Goal: Use online tool/utility: Utilize a website feature to perform a specific function

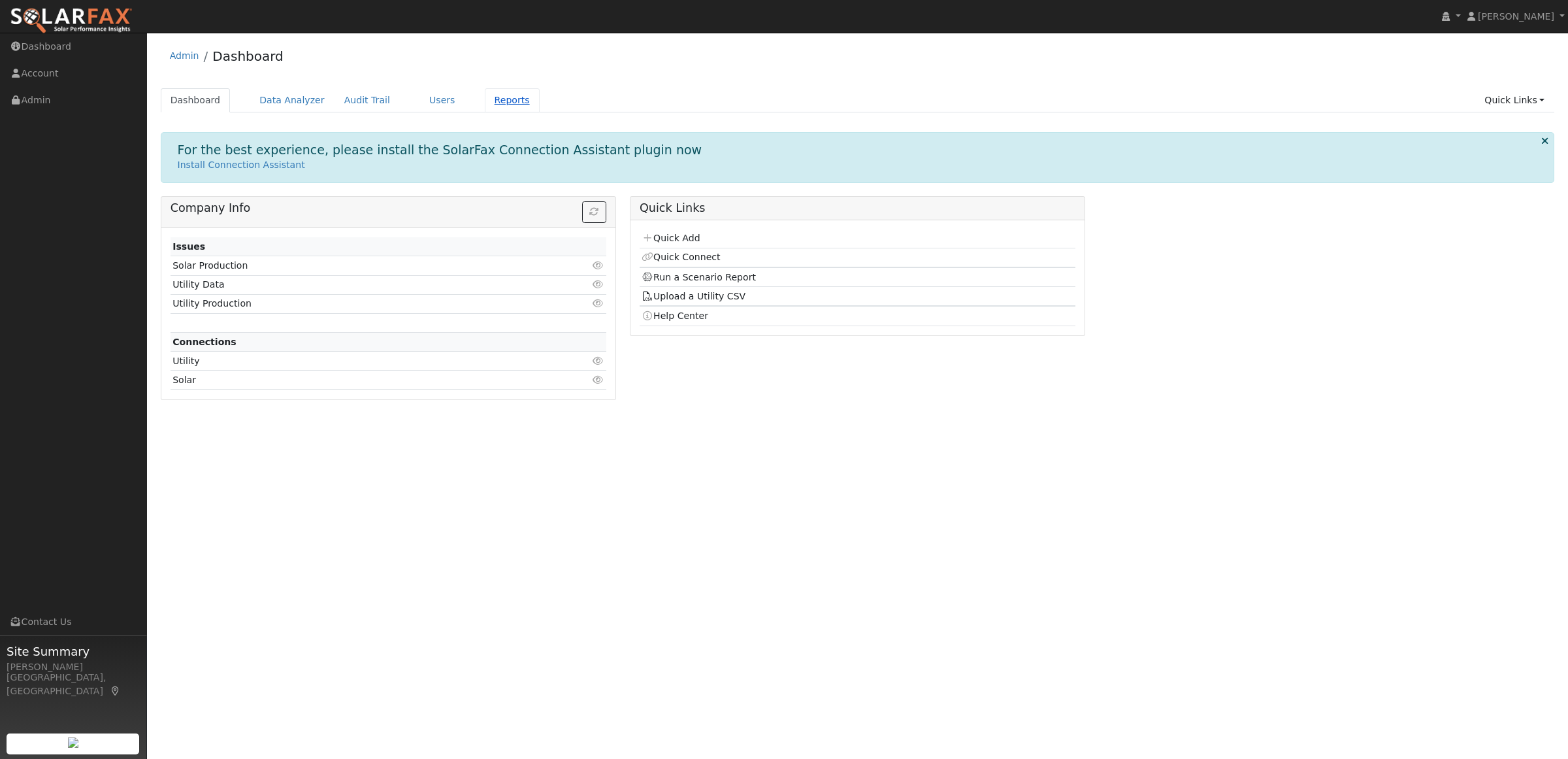
click at [496, 99] on link "Reports" at bounding box center [512, 100] width 55 height 24
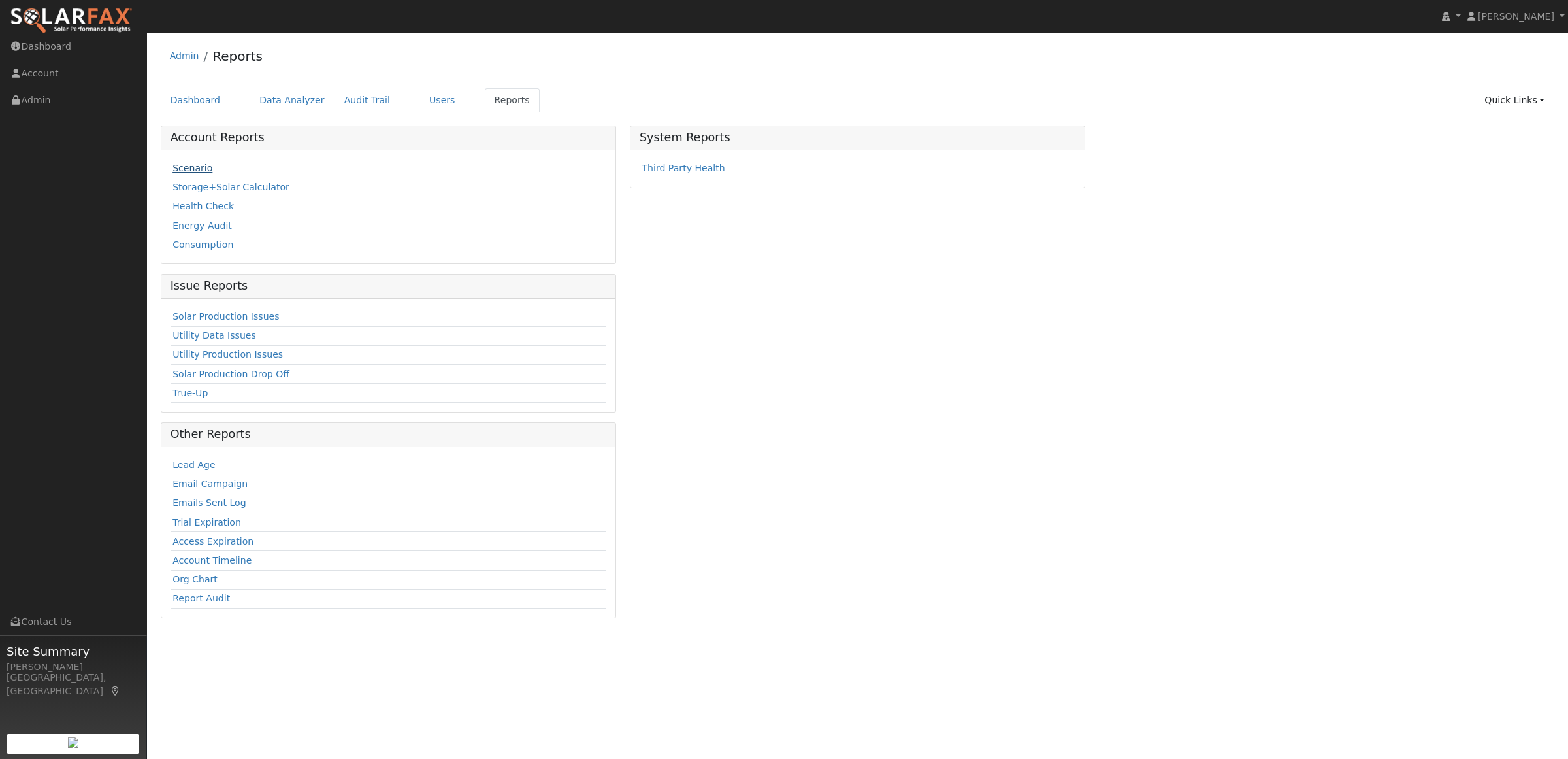
click at [194, 173] on link "Scenario" at bounding box center [192, 167] width 40 height 11
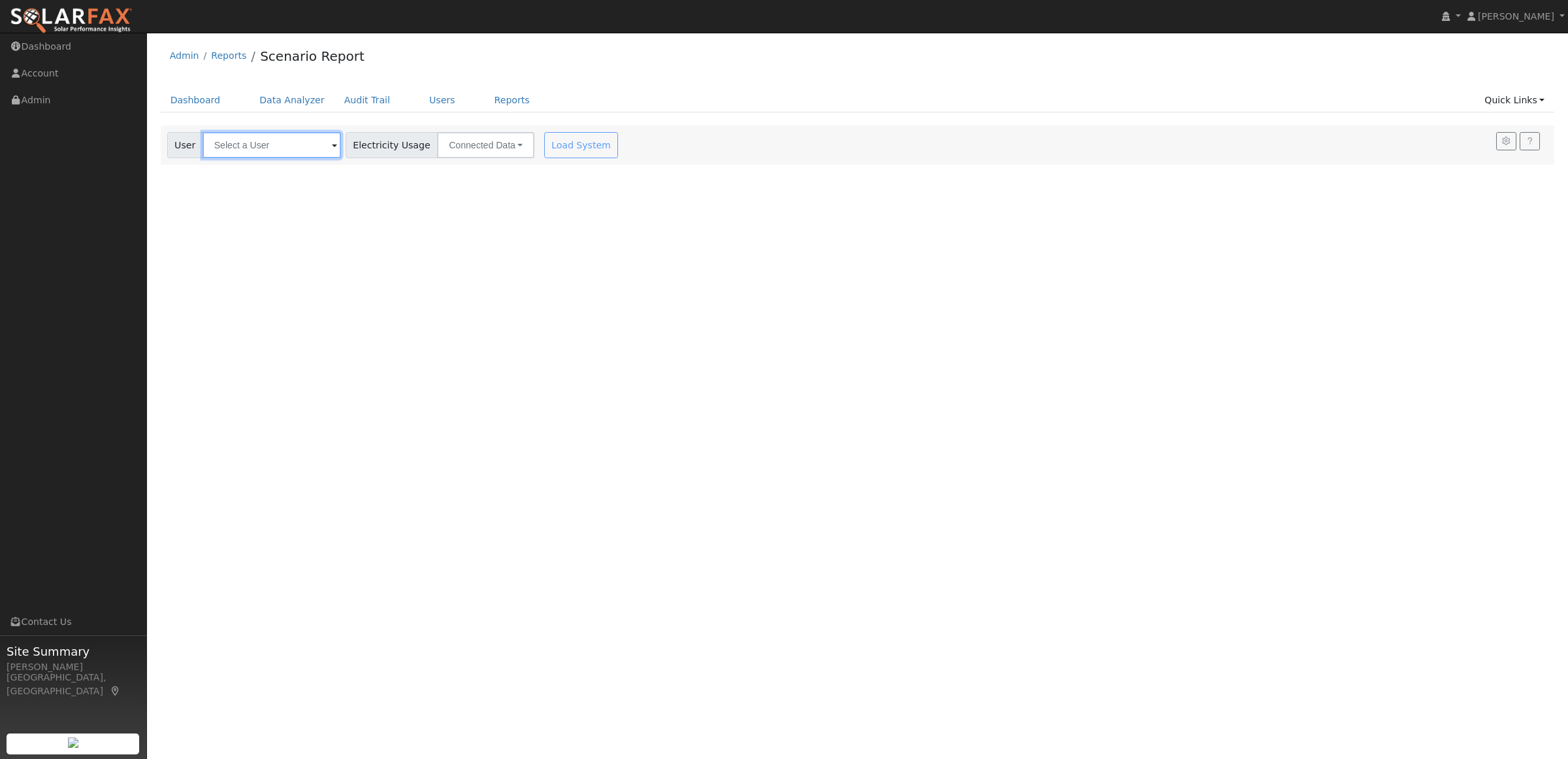
click at [239, 154] on input "text" at bounding box center [271, 144] width 138 height 26
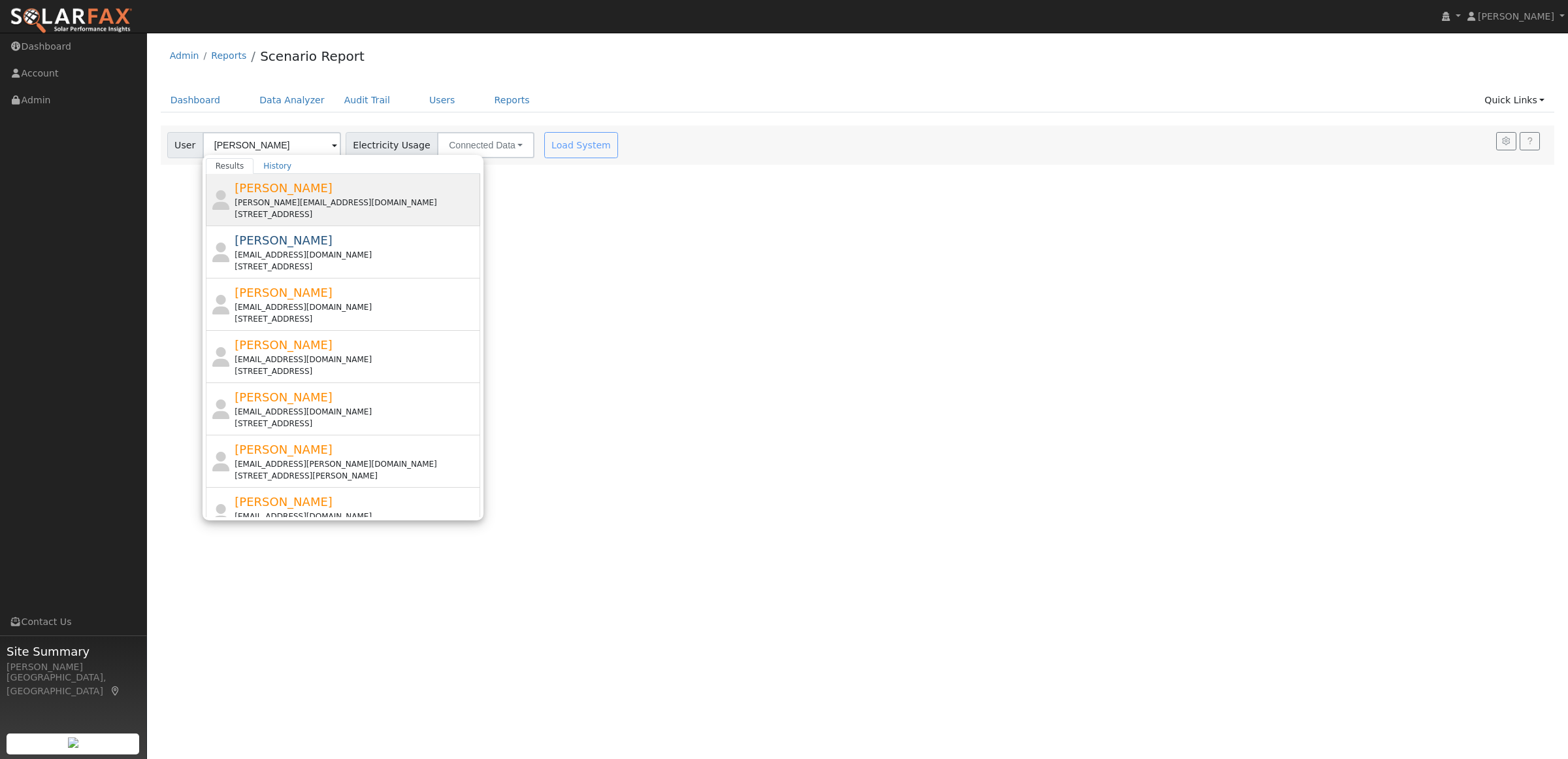
click at [262, 186] on span "[PERSON_NAME]" at bounding box center [283, 188] width 98 height 14
type input "[PERSON_NAME]"
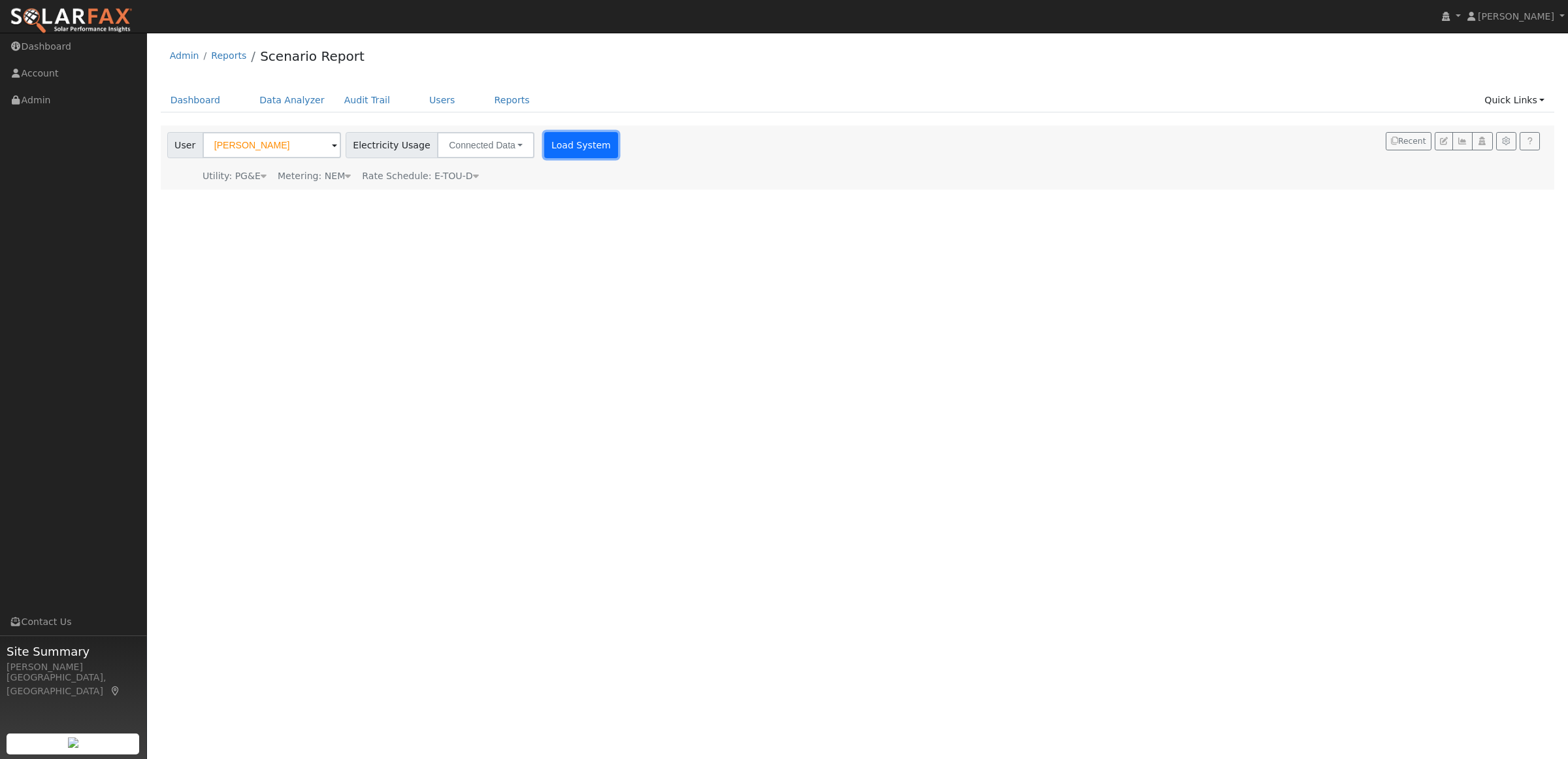
click at [576, 137] on button "Load System" at bounding box center [581, 144] width 75 height 26
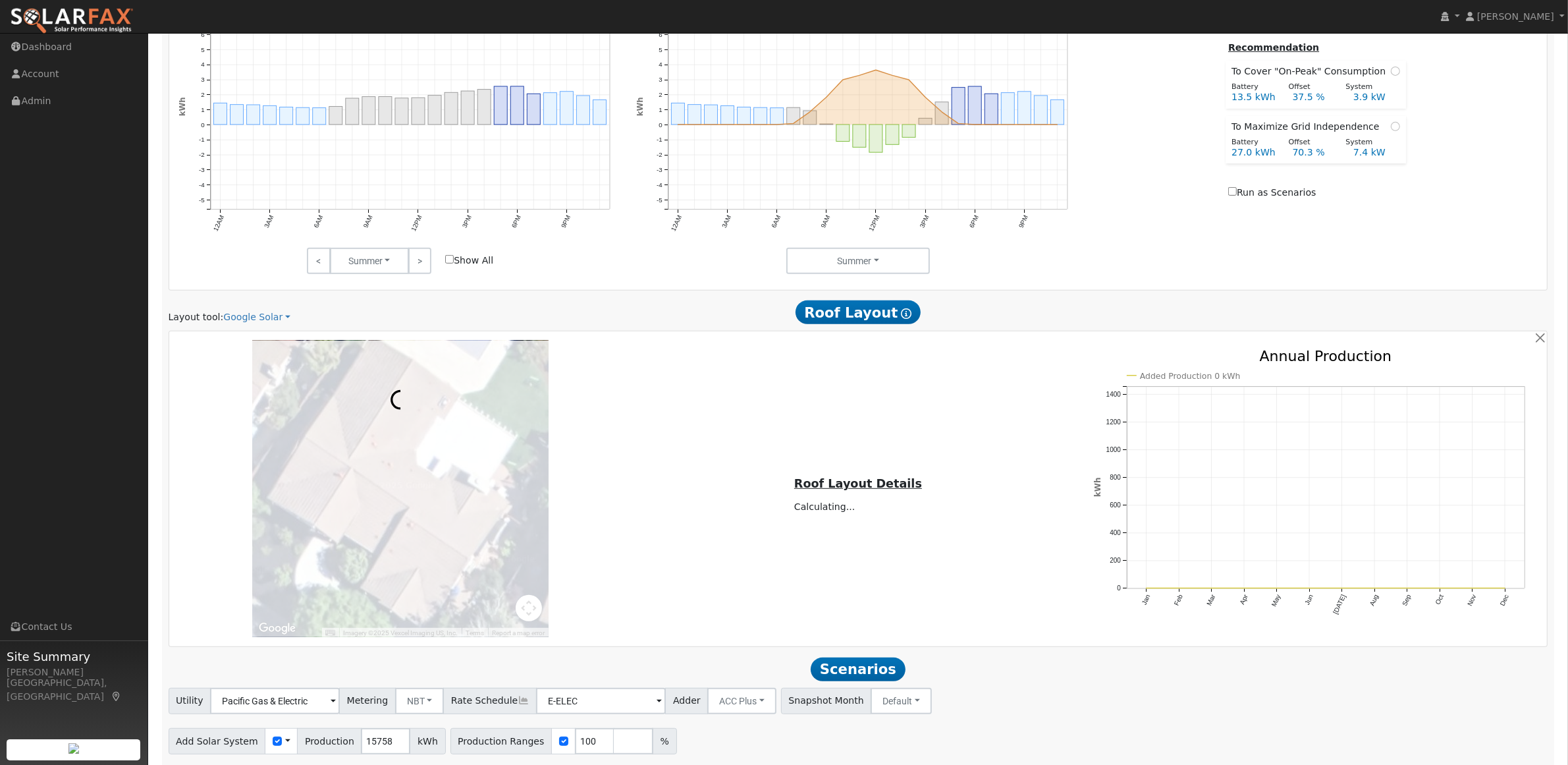
scroll to position [712, 0]
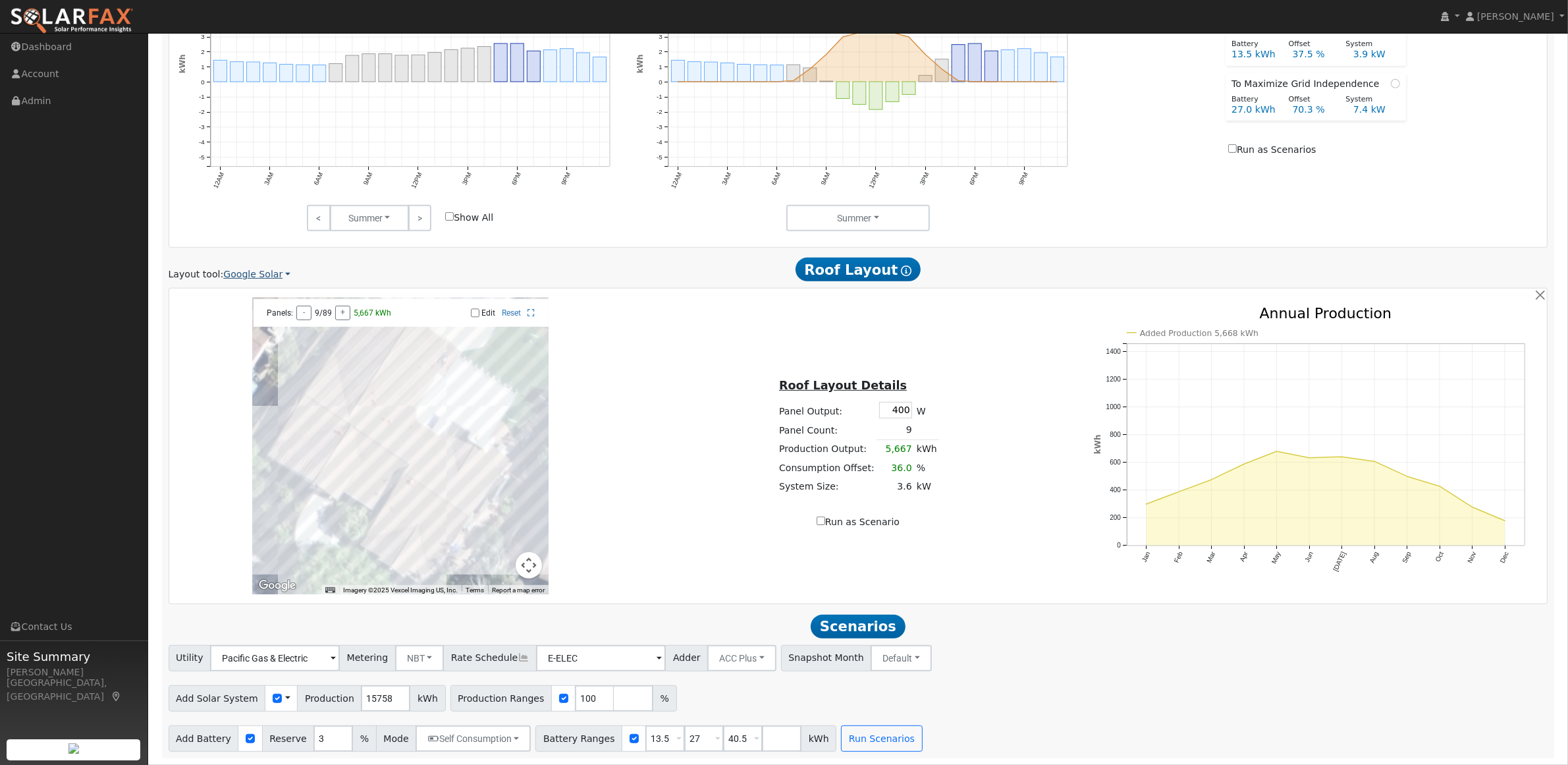
click at [261, 270] on link "Google Solar" at bounding box center [257, 274] width 67 height 14
click at [247, 331] on link "Aurora" at bounding box center [265, 338] width 92 height 19
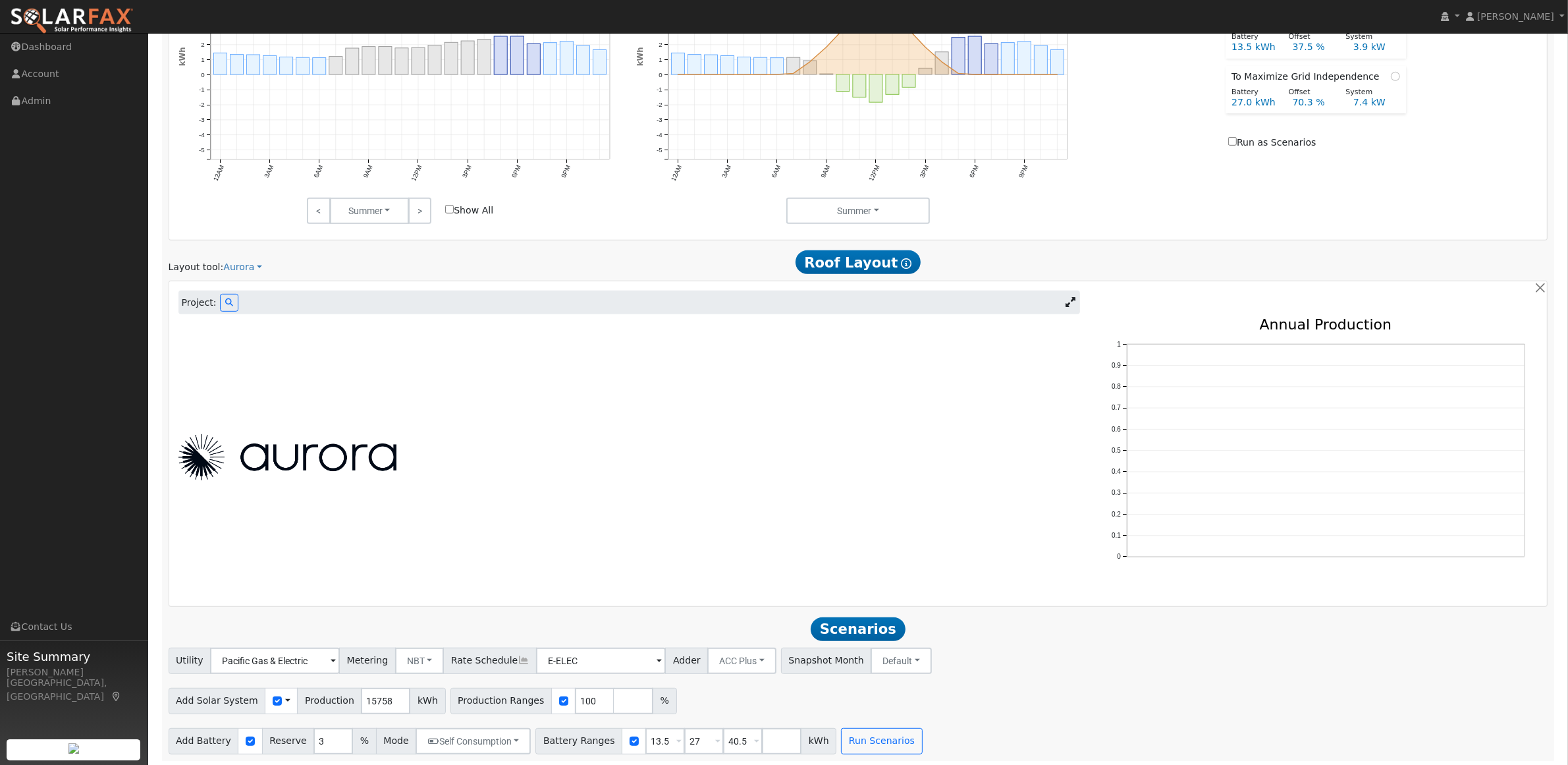
scroll to position [722, 0]
click at [225, 301] on icon at bounding box center [229, 300] width 8 height 8
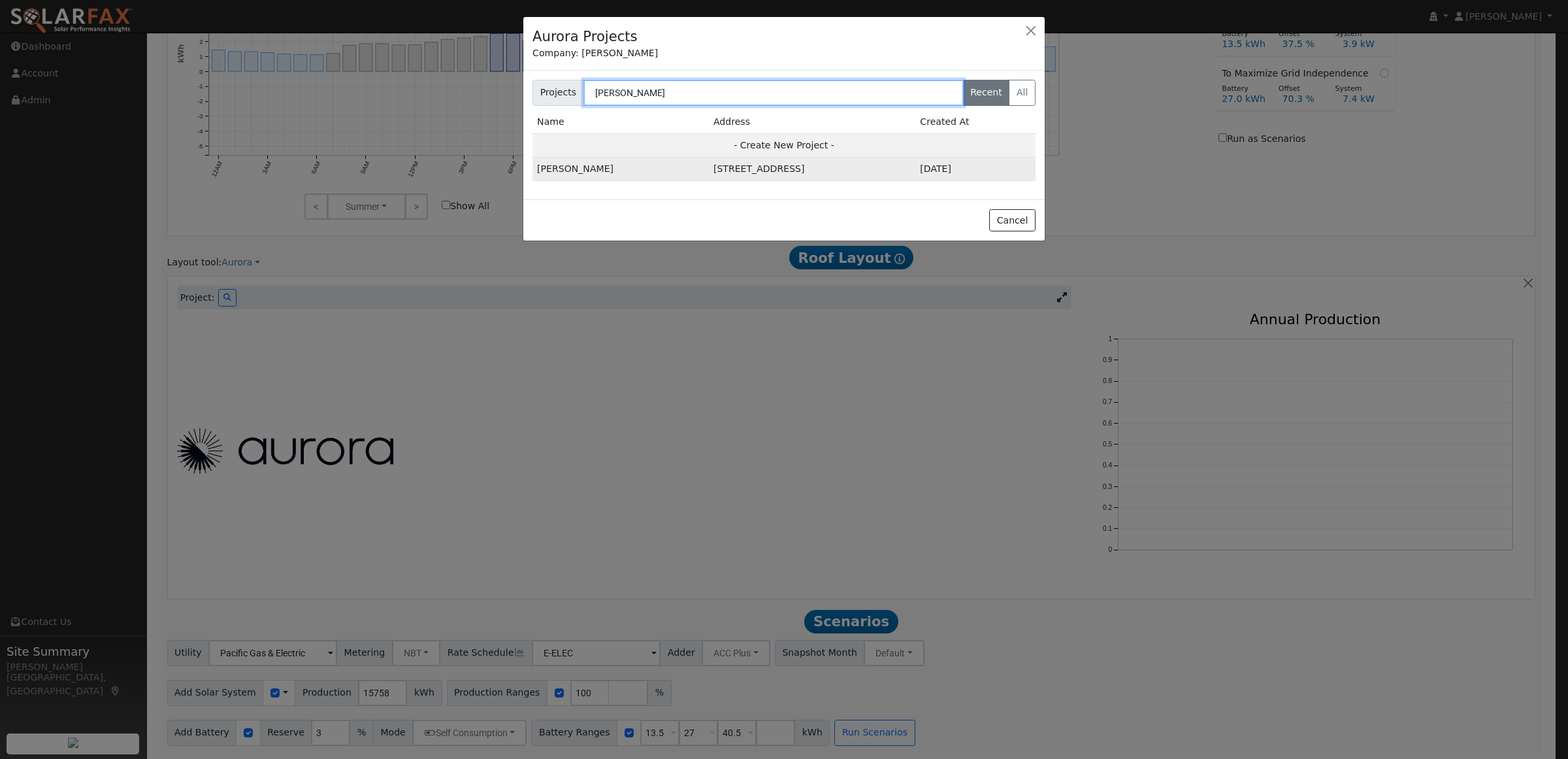
type input "[PERSON_NAME]"
click at [721, 167] on td "[STREET_ADDRESS]" at bounding box center [811, 169] width 206 height 23
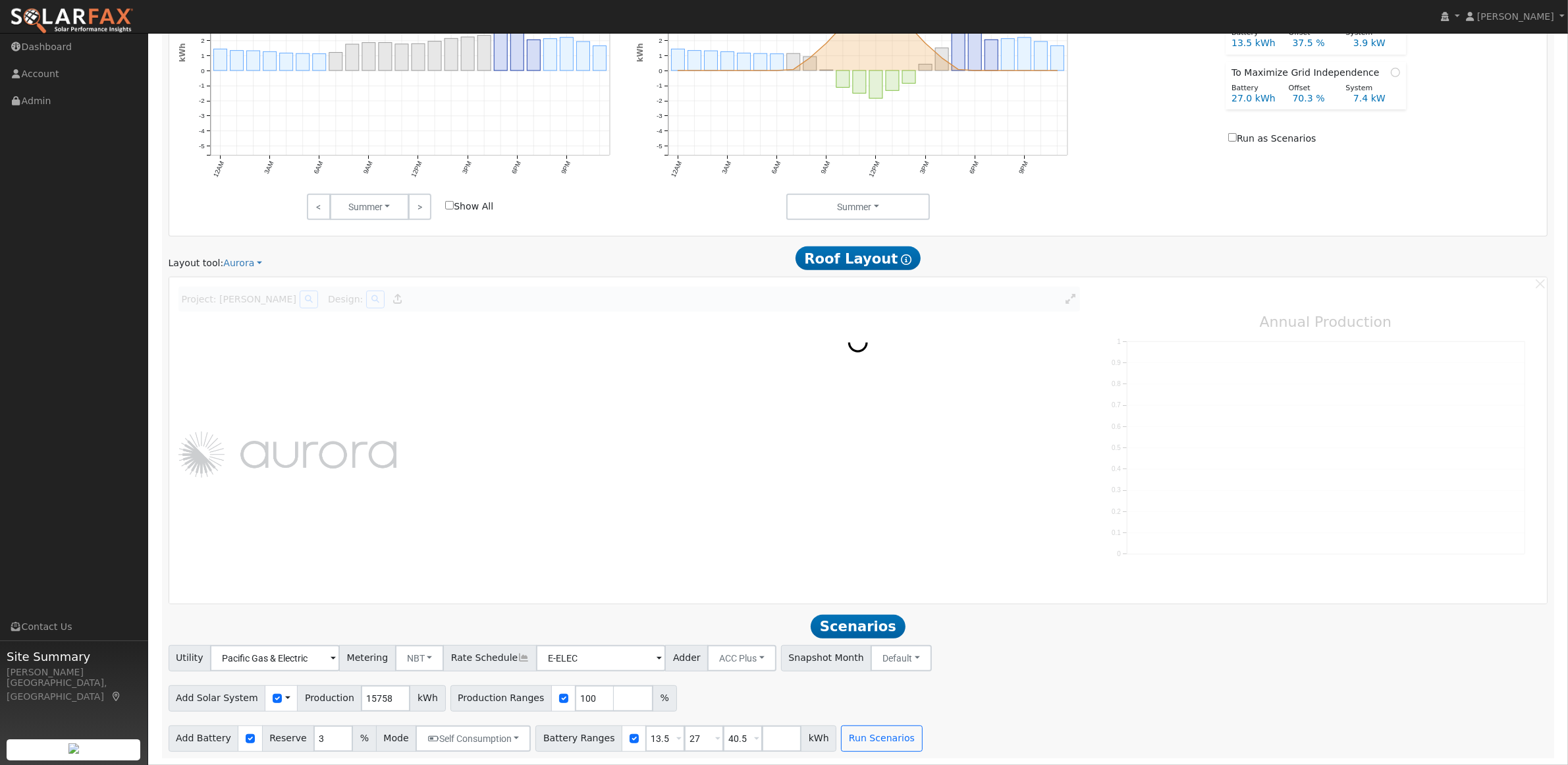
scroll to position [725, 0]
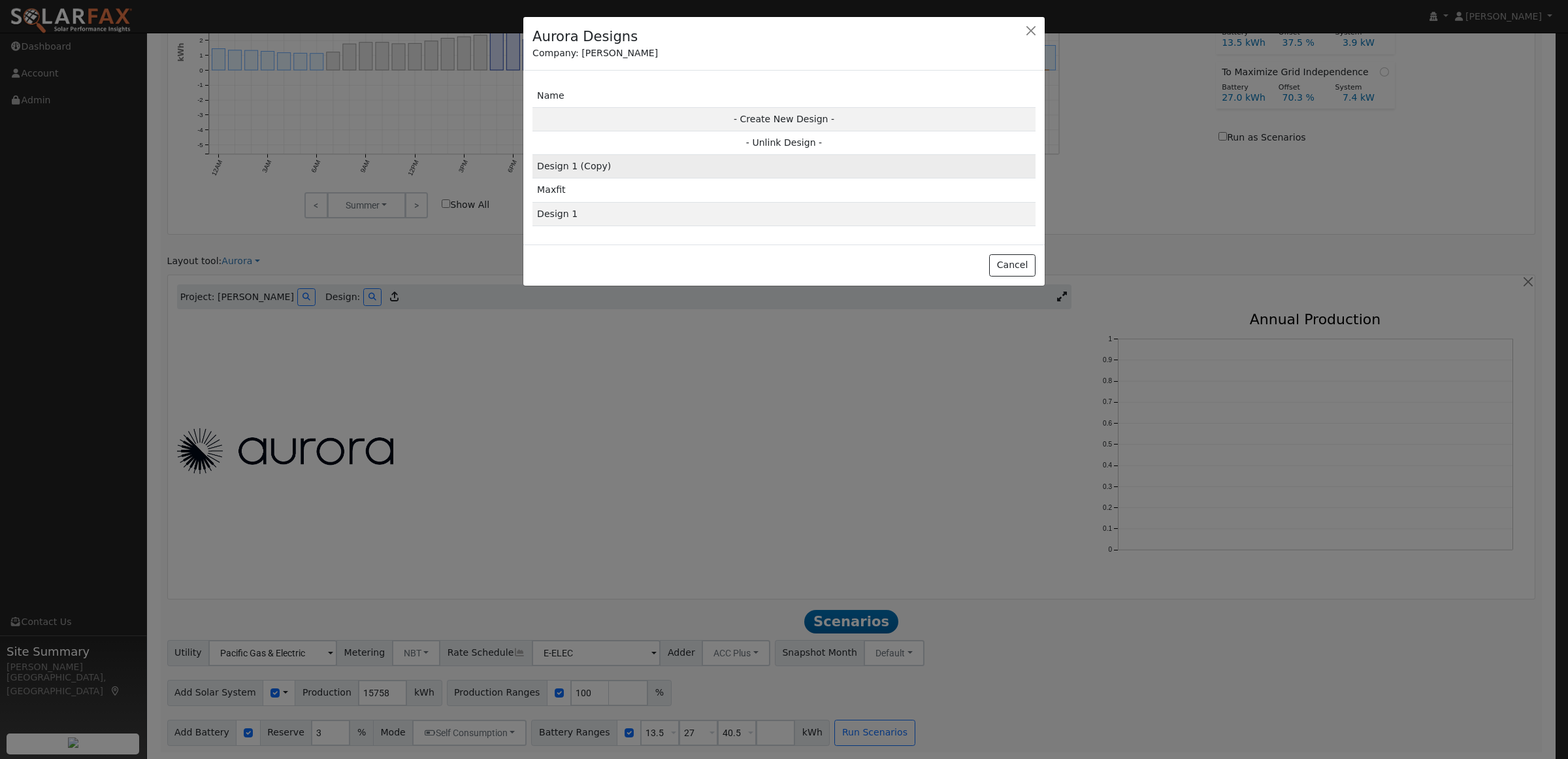
click at [608, 170] on td "Design 1 (Copy)" at bounding box center [784, 167] width 503 height 23
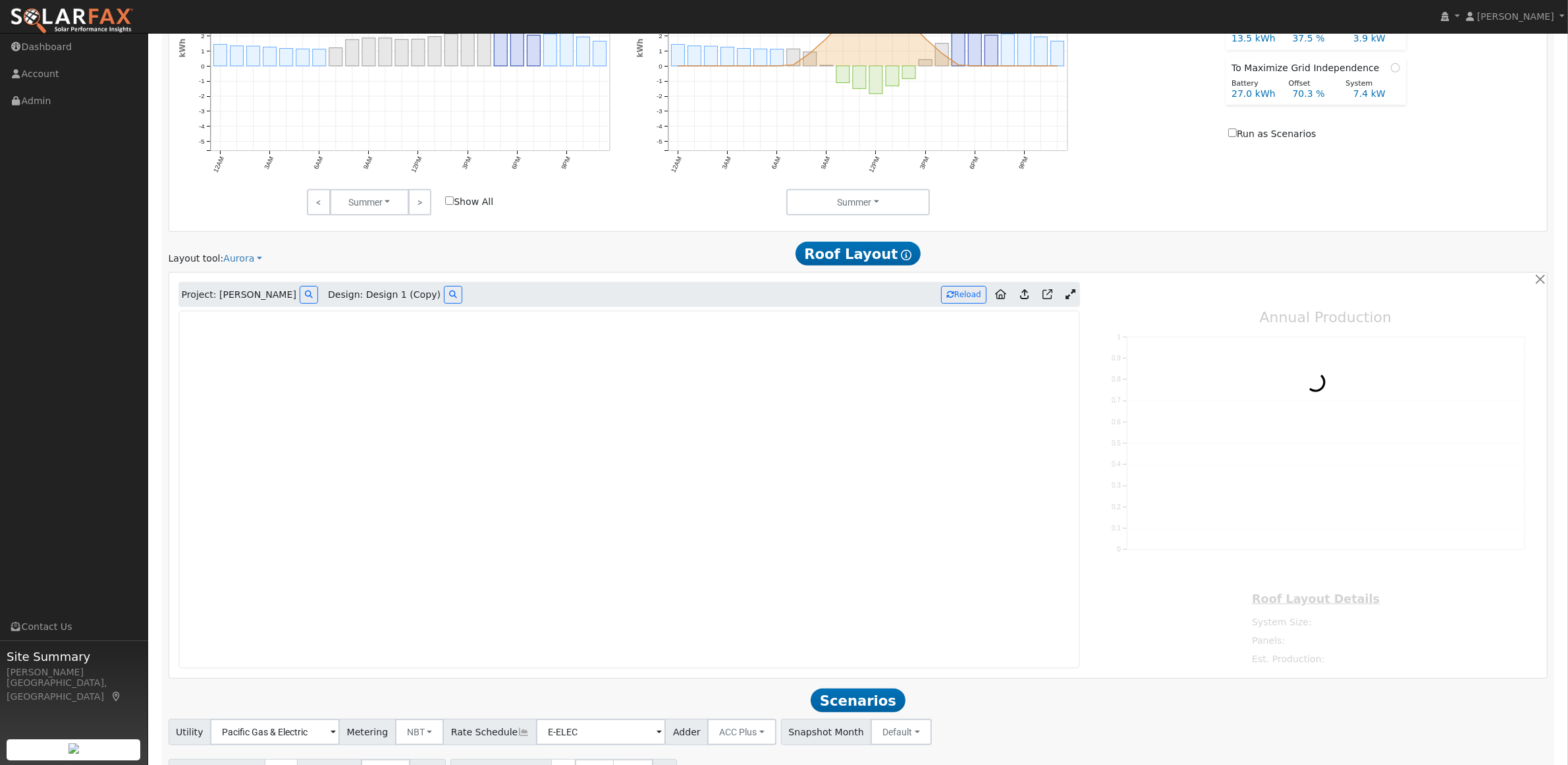
type input "22950"
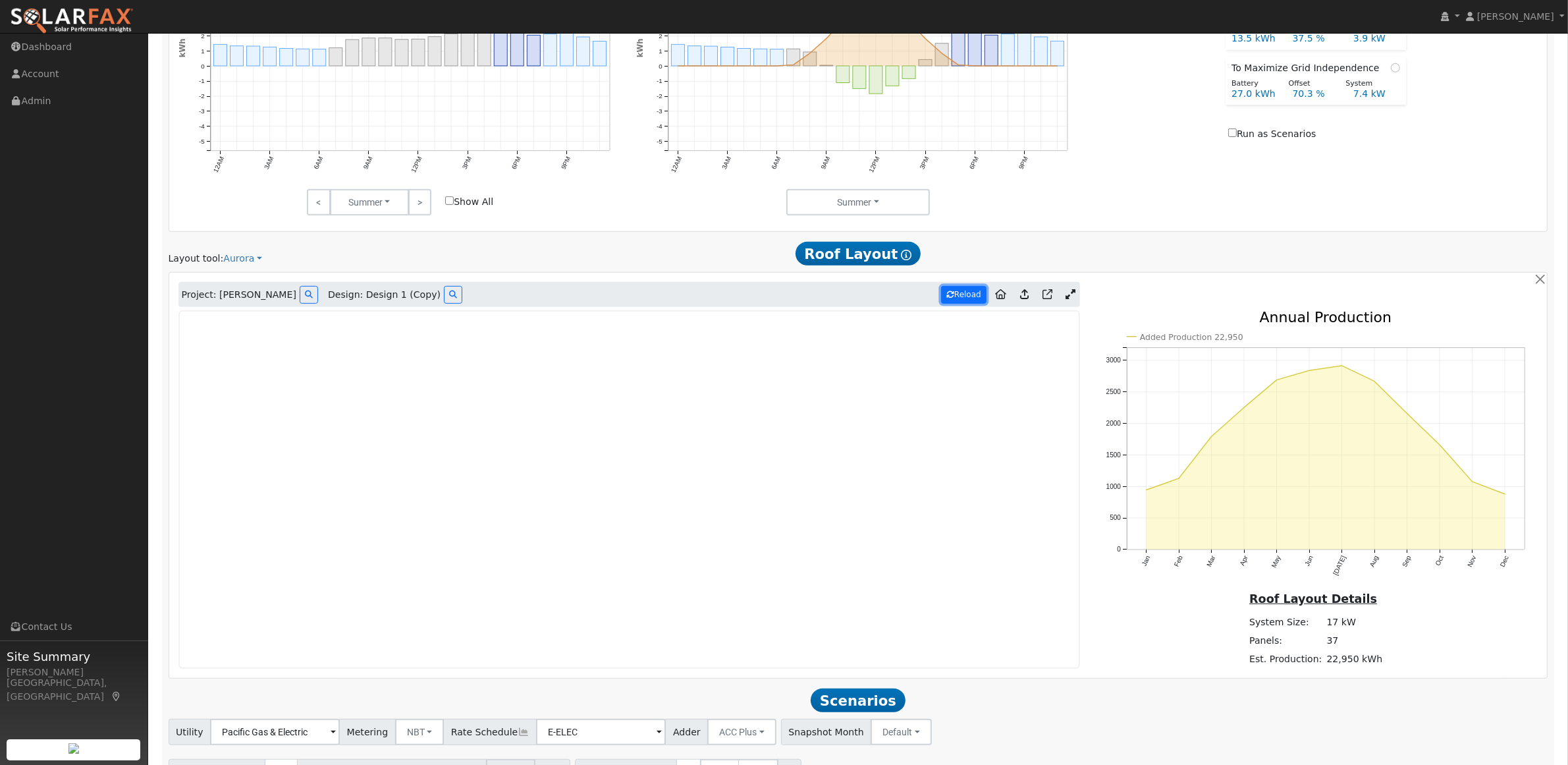
click at [959, 295] on button "Reload" at bounding box center [964, 295] width 46 height 18
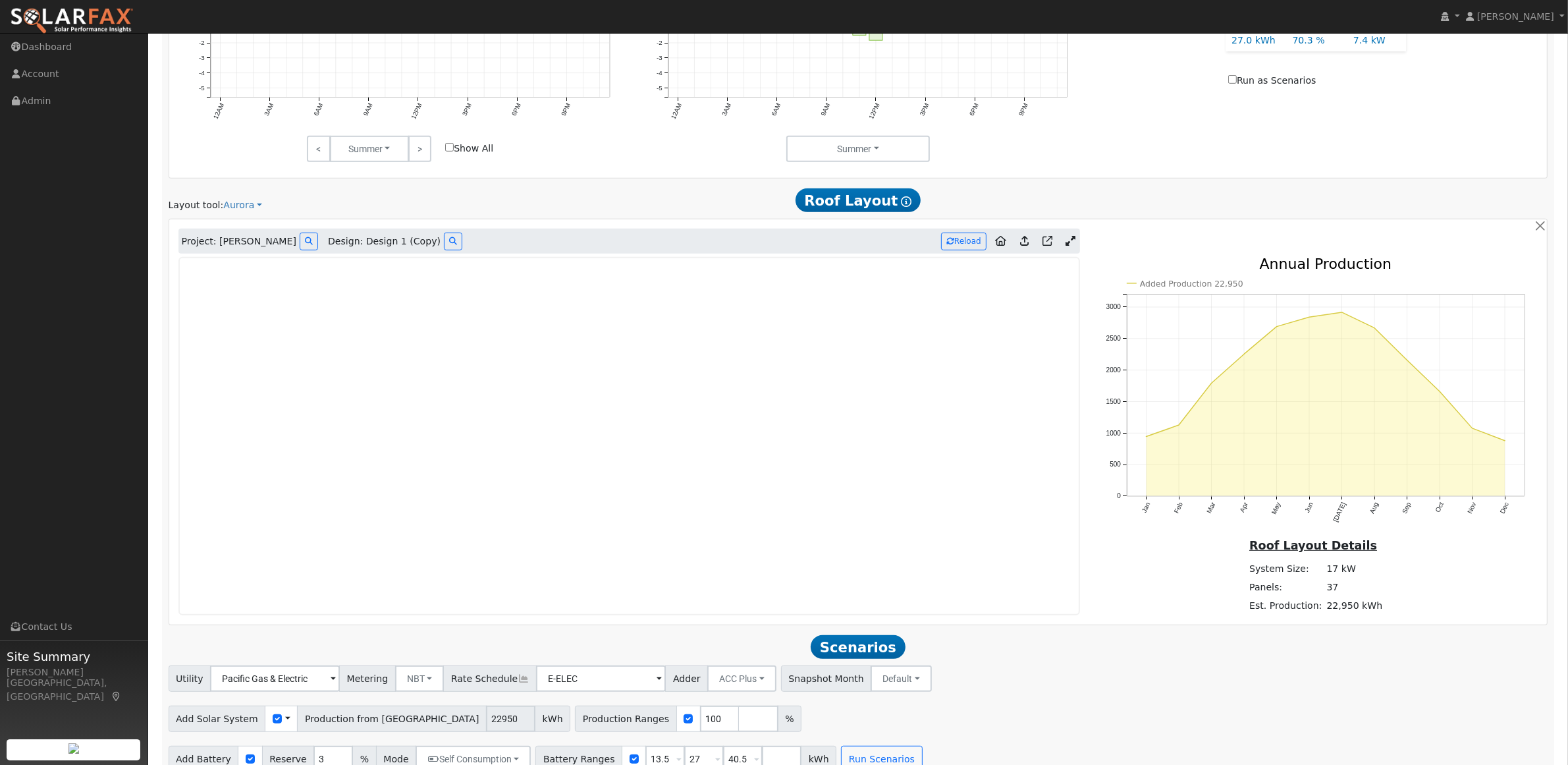
scroll to position [804, 0]
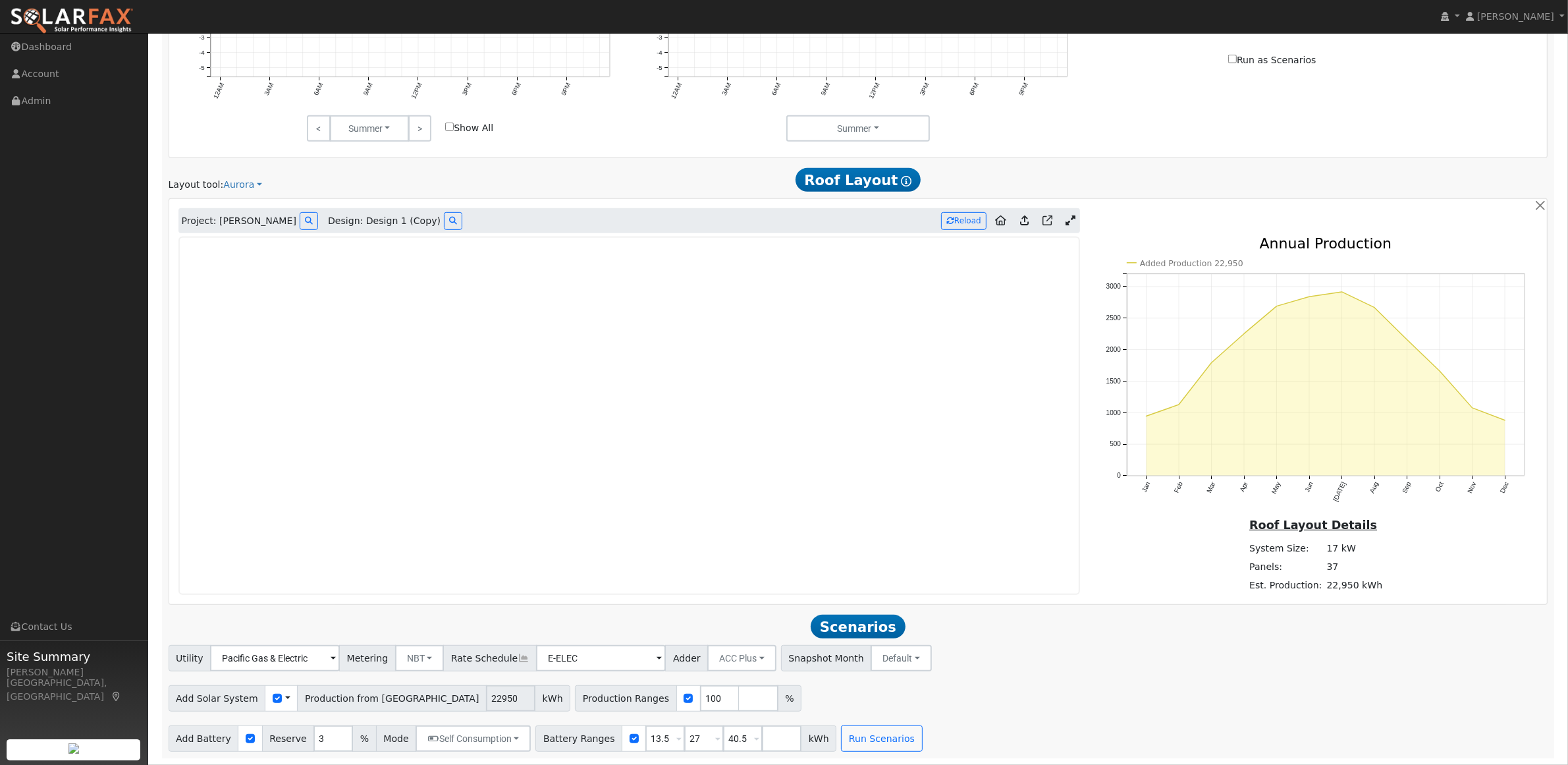
click at [1026, 701] on div "Add Solar System Use CSV Data Production from Aurora 22950 kWh Production Range…" at bounding box center [858, 696] width 1385 height 31
click at [324, 735] on input "3" at bounding box center [333, 738] width 40 height 26
click at [323, 737] on input "3" at bounding box center [333, 738] width 40 height 26
type input "10"
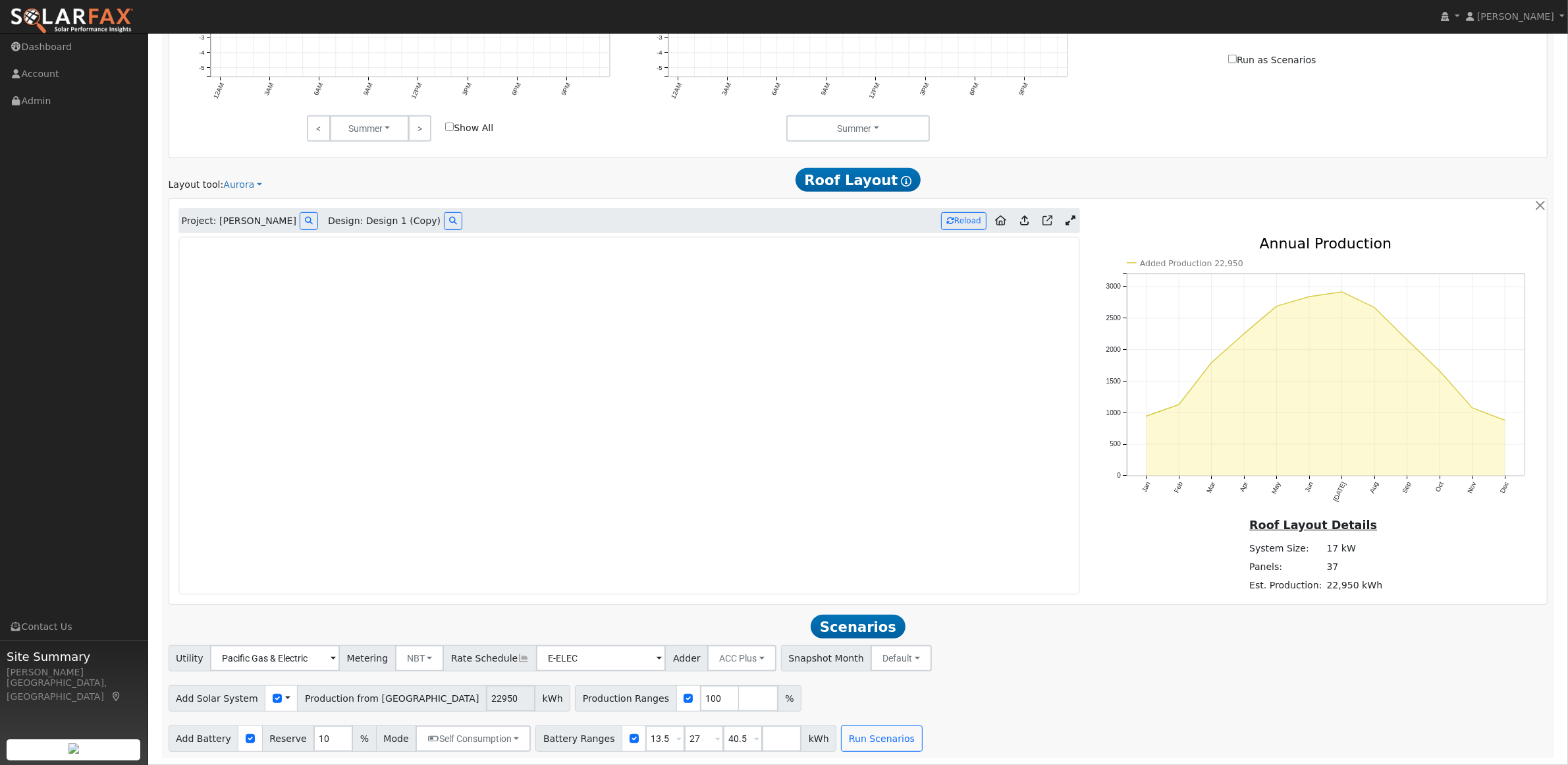
click at [1226, 680] on div "Add Solar System Use CSV Data Production from Aurora 22950 kWh Production Range…" at bounding box center [858, 696] width 1385 height 31
click at [871, 737] on button "Run Scenarios" at bounding box center [881, 738] width 81 height 26
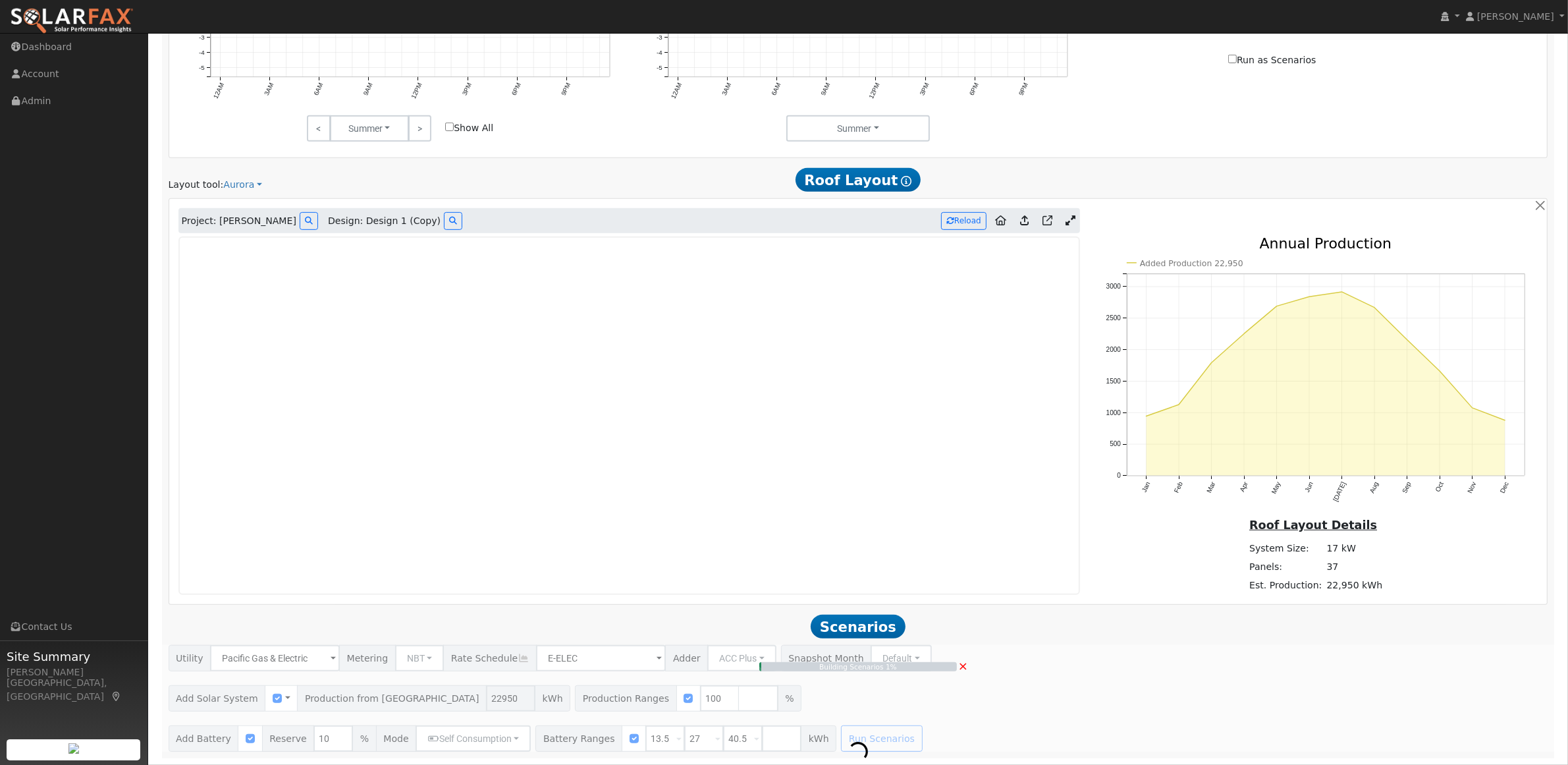
type input "15.3"
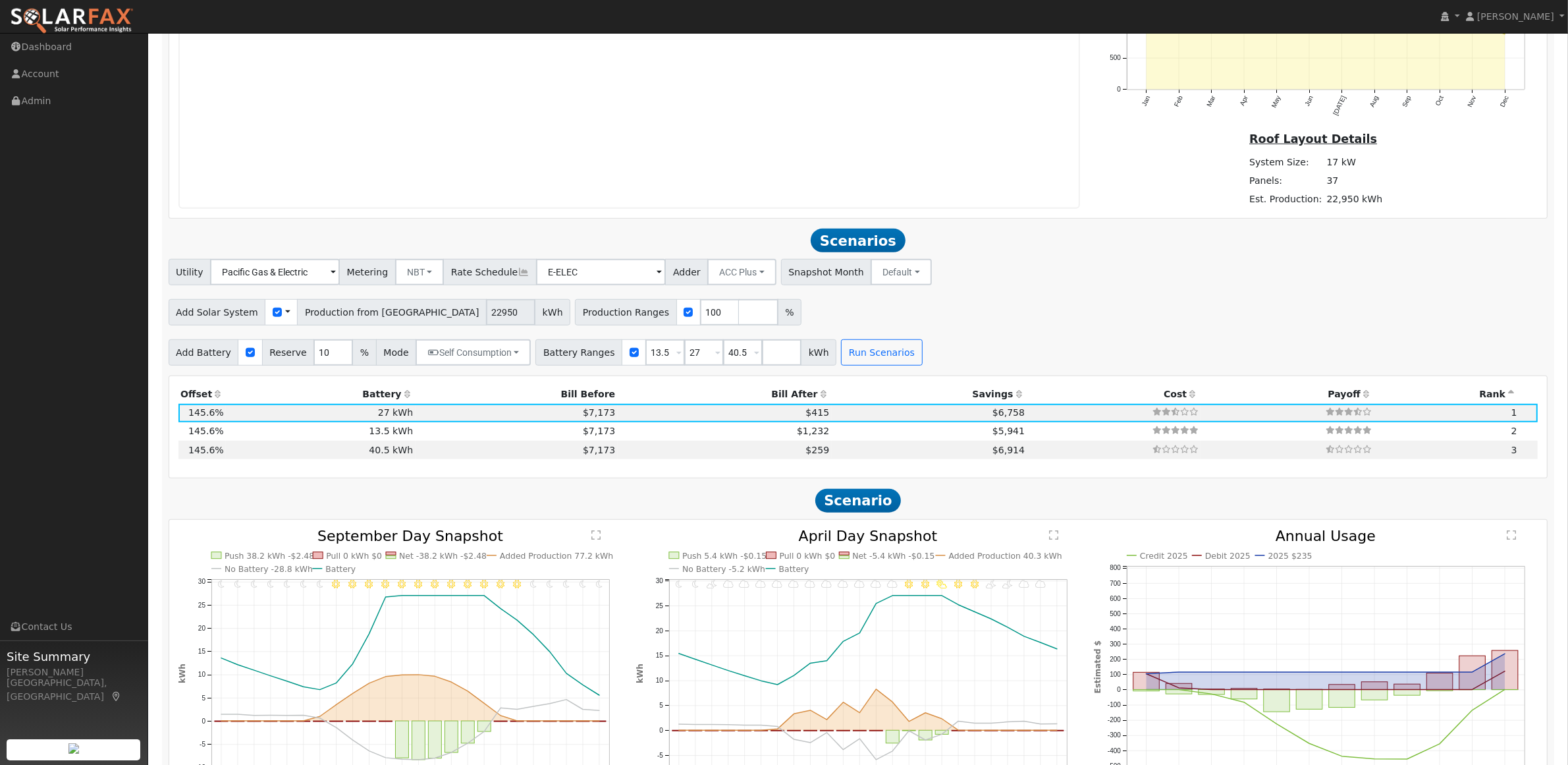
scroll to position [1273, 0]
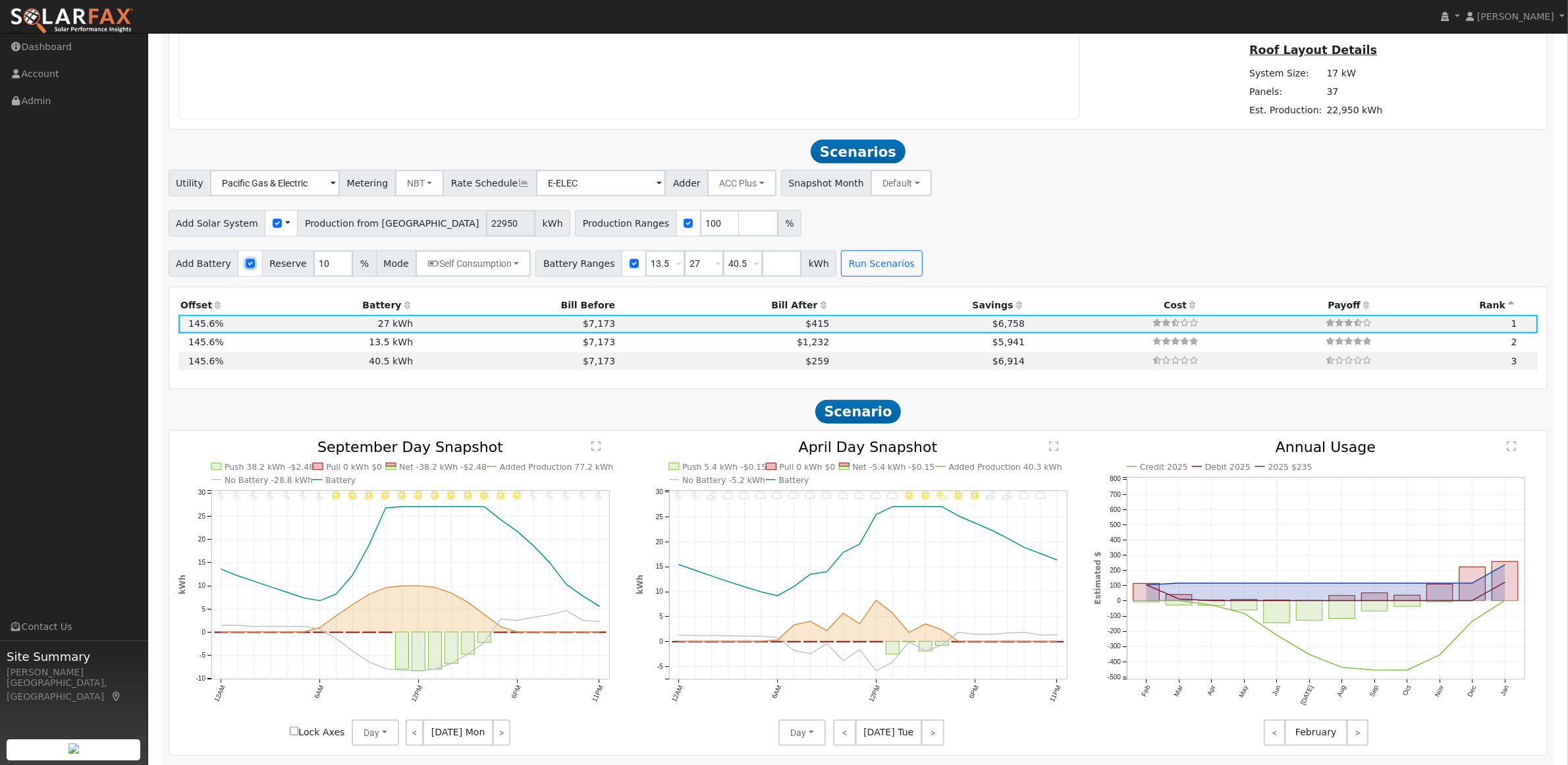
click at [246, 268] on input "checkbox" at bounding box center [250, 262] width 9 height 9
checkbox input "false"
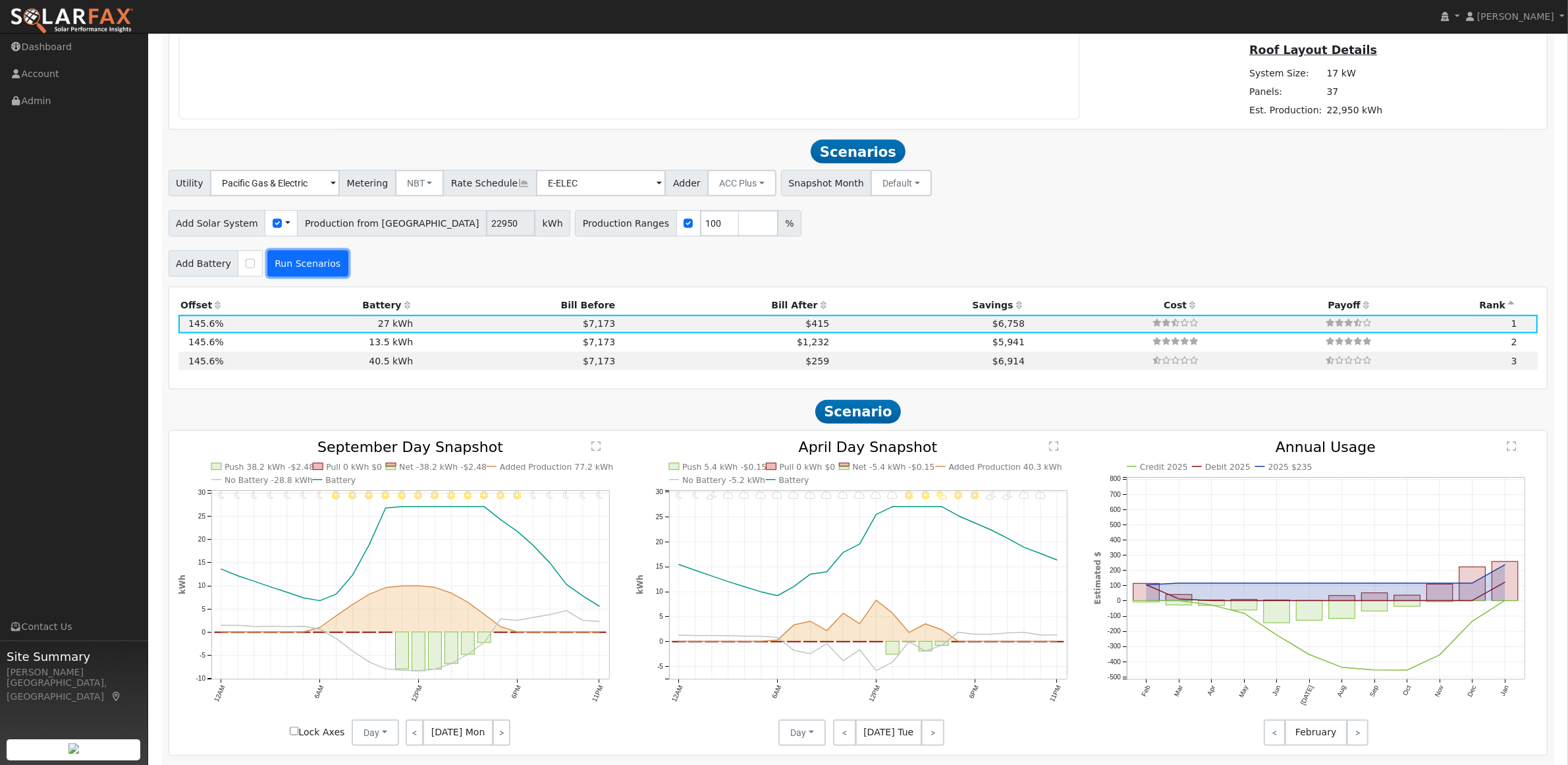
click at [316, 265] on button "Run Scenarios" at bounding box center [307, 263] width 81 height 26
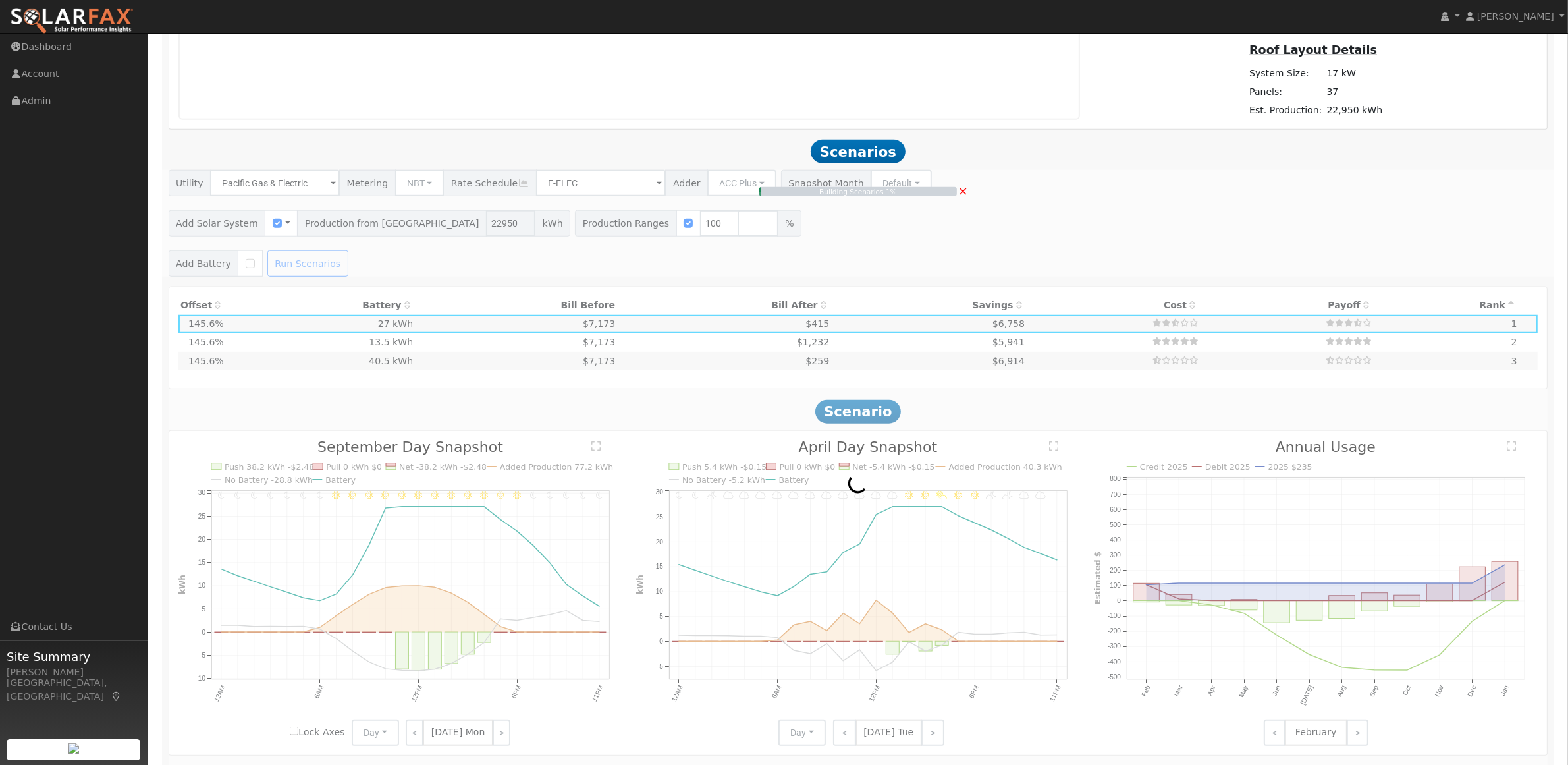
type input "$16,065"
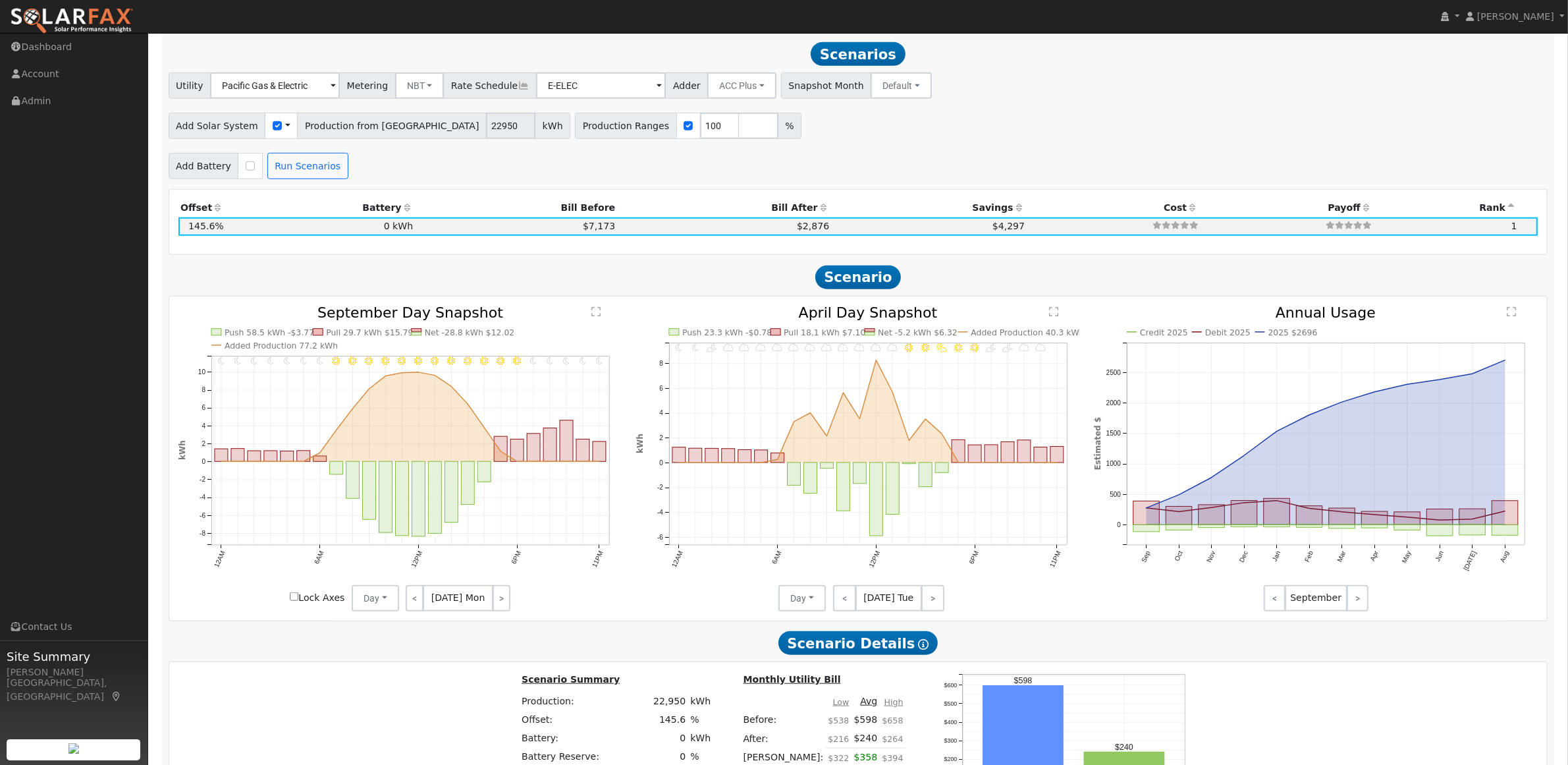
scroll to position [1377, 0]
